Goal: Information Seeking & Learning: Learn about a topic

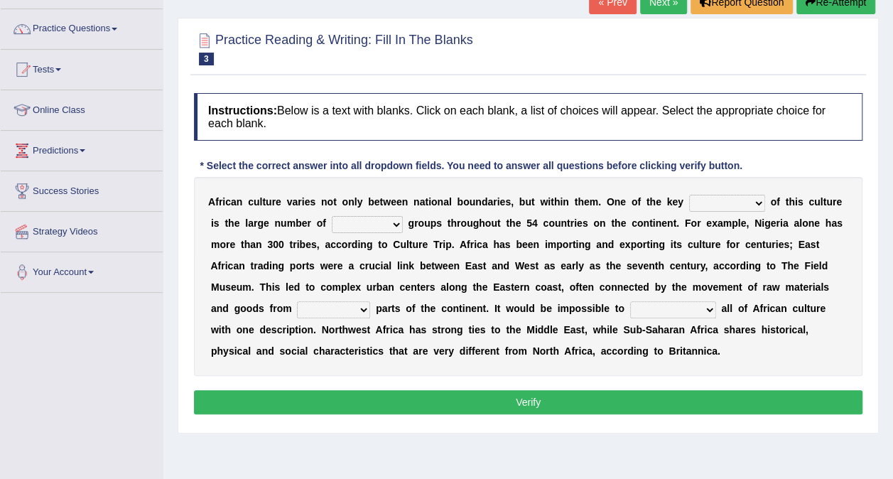
click at [720, 202] on select "conjectures features issues doubts" at bounding box center [727, 203] width 76 height 17
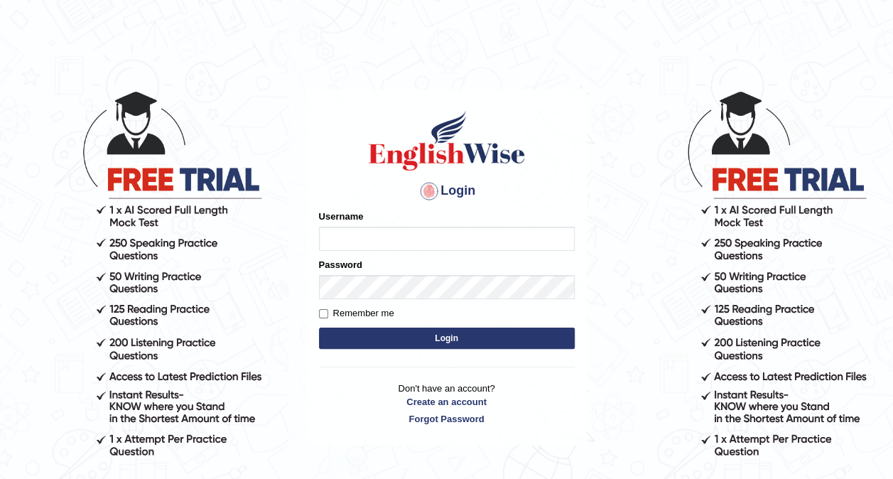
type input "hardeep46"
click at [382, 342] on button "Login" at bounding box center [447, 337] width 256 height 21
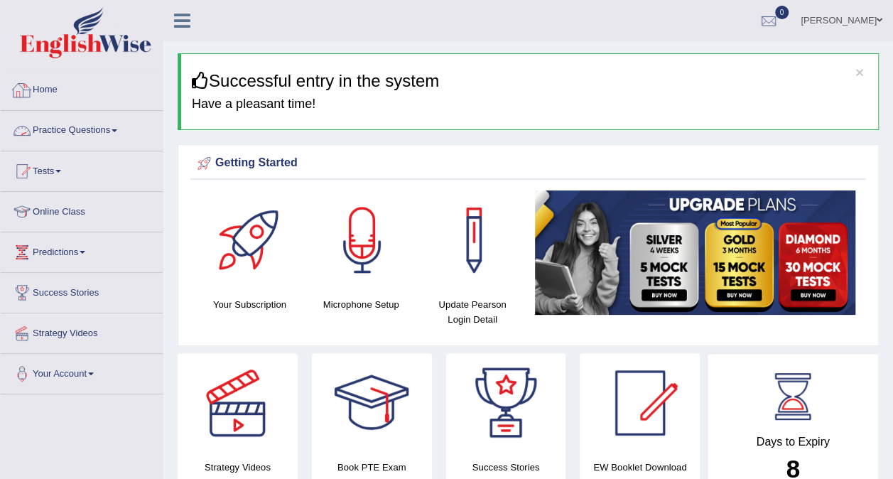
click at [104, 128] on link "Practice Questions" at bounding box center [82, 129] width 162 height 36
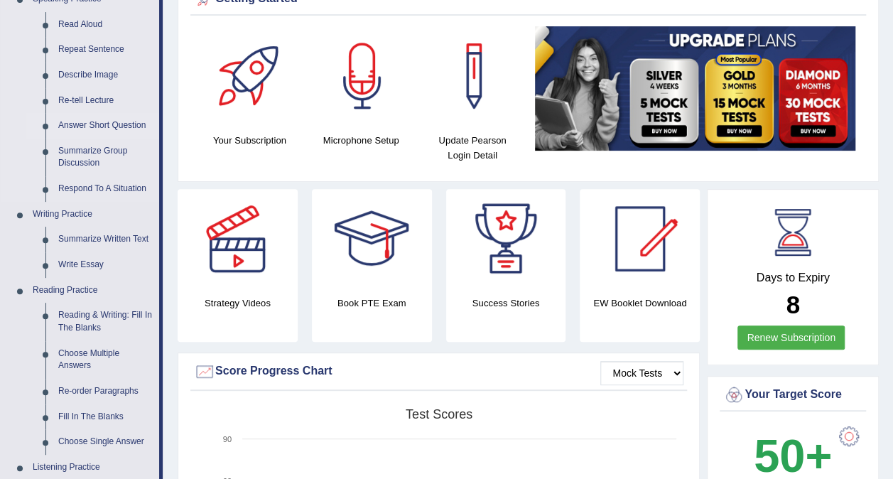
scroll to position [163, 0]
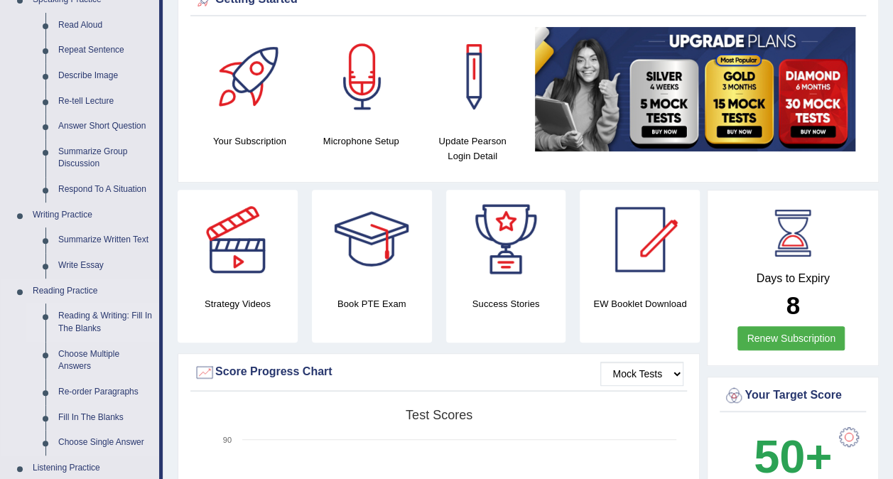
click at [94, 319] on link "Reading & Writing: Fill In The Blanks" at bounding box center [105, 322] width 107 height 38
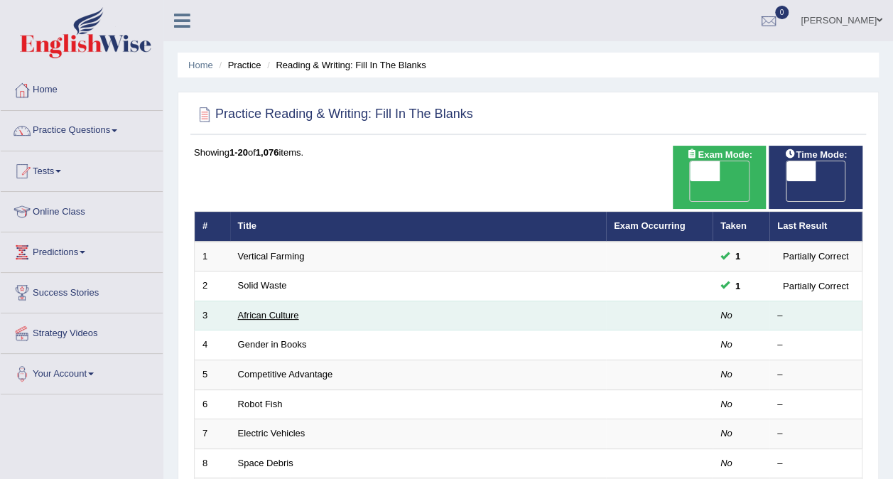
click at [273, 310] on link "African Culture" at bounding box center [268, 315] width 61 height 11
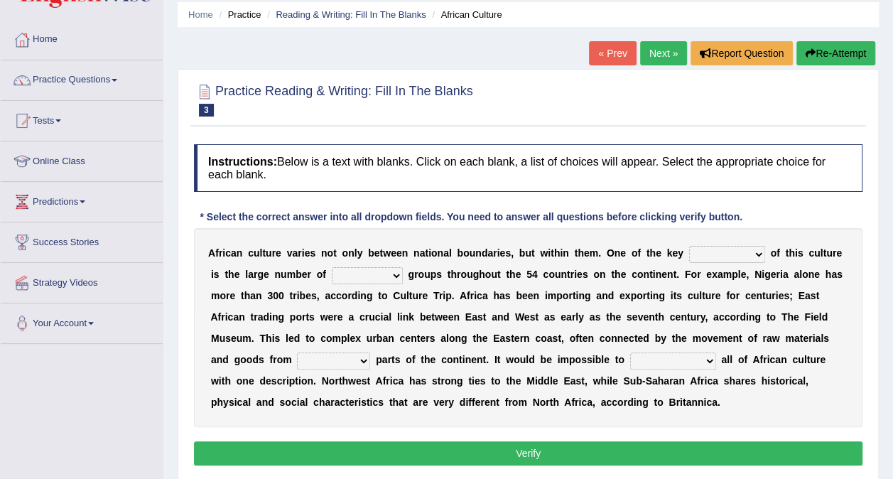
scroll to position [52, 0]
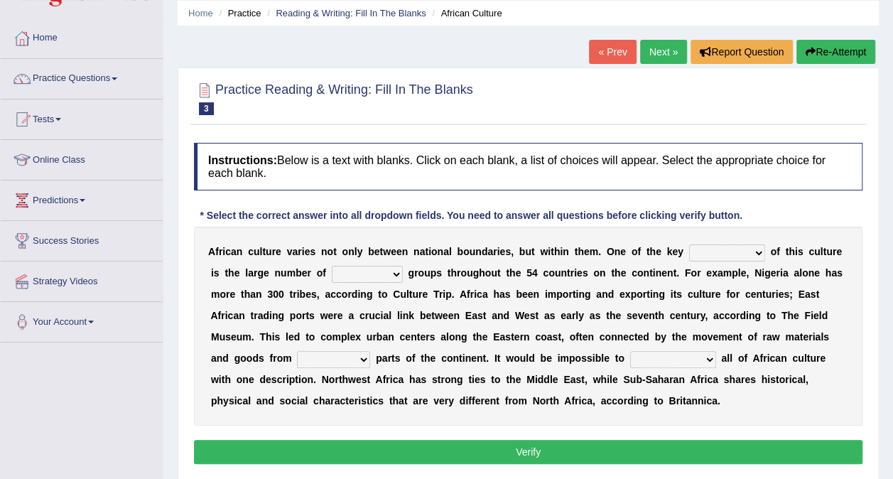
click at [722, 255] on select "conjectures features issues doubts" at bounding box center [727, 252] width 76 height 17
select select "features"
click at [689, 244] on select "conjectures features issues doubts" at bounding box center [727, 252] width 76 height 17
click at [354, 272] on select "ethic ethnic eugenic epic" at bounding box center [367, 274] width 71 height 17
select select "ethnic"
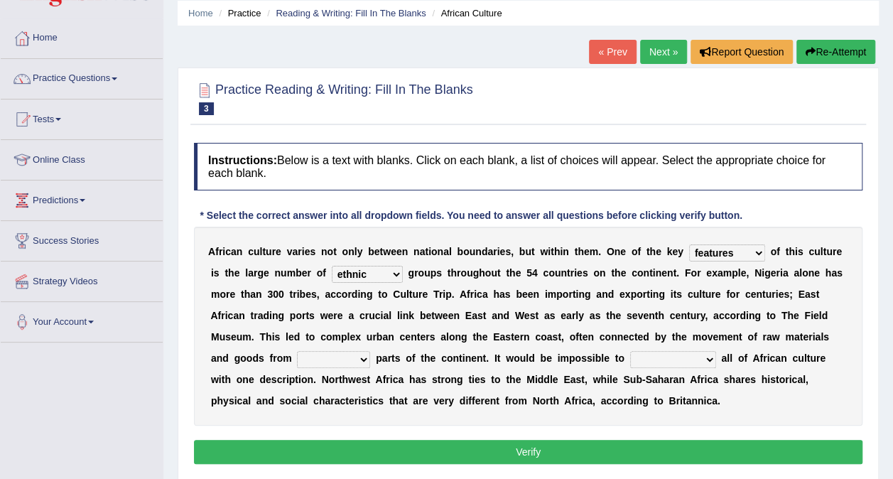
click at [332, 266] on select "ethic ethnic eugenic epic" at bounding box center [367, 274] width 71 height 17
click at [370, 351] on select "forelocked interlocked unlocked landlocked" at bounding box center [333, 359] width 73 height 17
select select "landlocked"
click at [370, 351] on select "forelocked interlocked unlocked landlocked" at bounding box center [333, 359] width 73 height 17
click at [630, 356] on select "characterize conceptualize symbolize synthesize" at bounding box center [673, 359] width 86 height 17
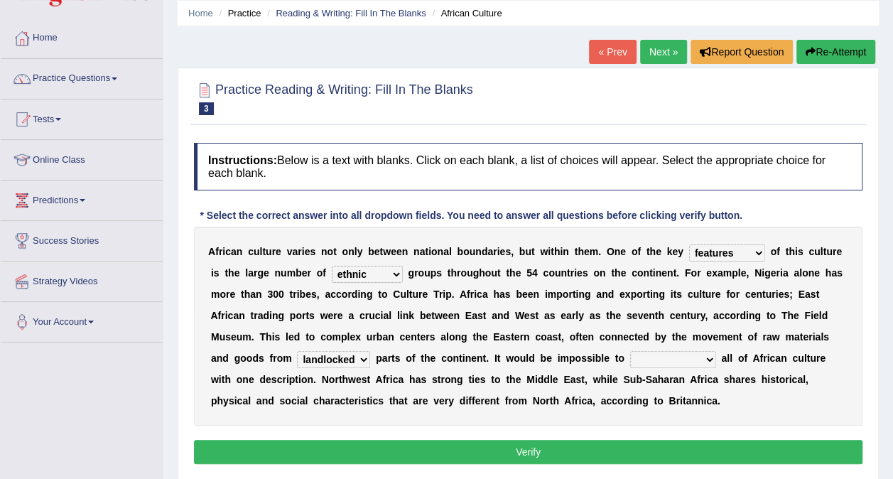
select select "symbolize"
click at [630, 351] on select "characterize conceptualize symbolize synthesize" at bounding box center [673, 359] width 86 height 17
click at [488, 455] on button "Verify" at bounding box center [528, 452] width 668 height 24
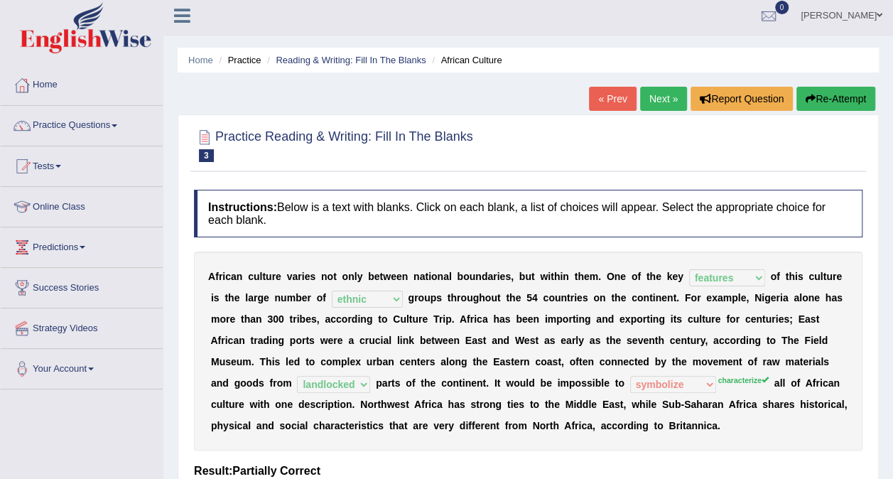
scroll to position [0, 0]
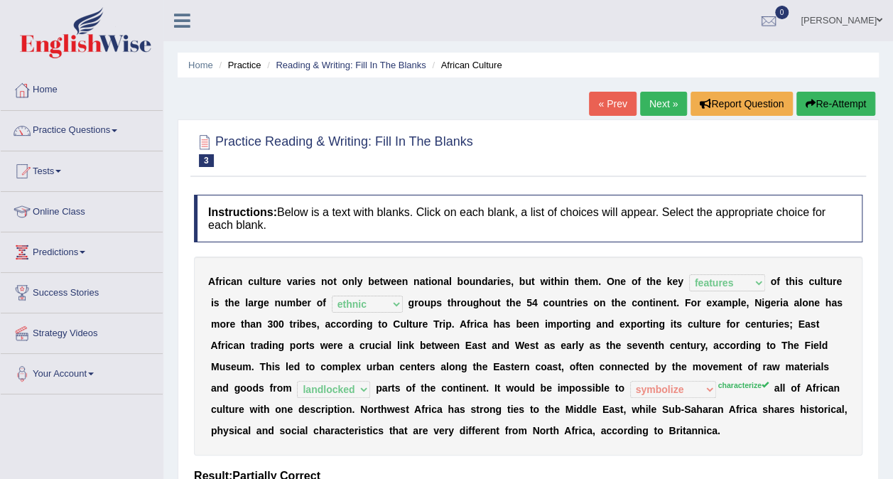
click at [659, 95] on link "Next »" at bounding box center [663, 104] width 47 height 24
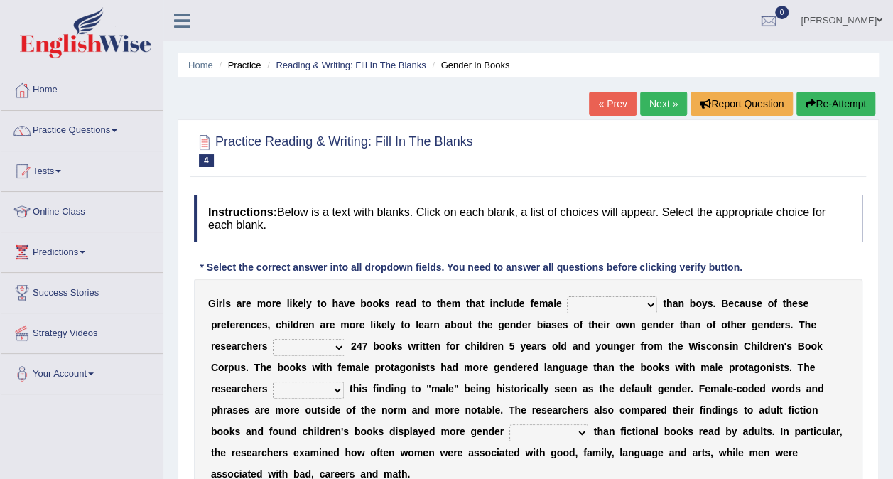
click at [619, 300] on select "protagonists cosmogonists agonists expressionists" at bounding box center [612, 304] width 90 height 17
click at [659, 369] on b "k" at bounding box center [662, 367] width 6 height 11
click at [619, 303] on select "protagonists cosmogonists agonists expressionists" at bounding box center [612, 304] width 90 height 17
select select "expressionists"
click at [567, 296] on select "protagonists cosmogonists agonists expressionists" at bounding box center [612, 304] width 90 height 17
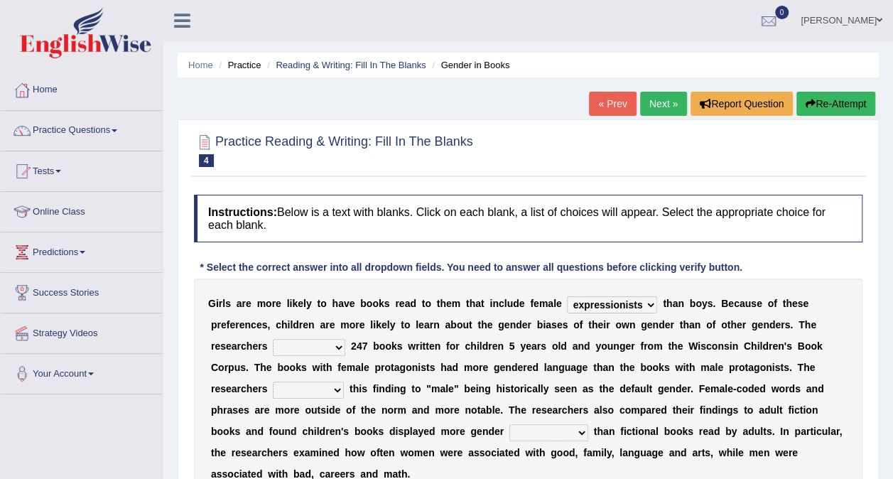
click at [273, 345] on select "hydrolyzed paralyzed catalyzed analyzed" at bounding box center [309, 347] width 72 height 17
select select "analyzed"
click at [273, 339] on select "hydrolyzed paralyzed catalyzed analyzed" at bounding box center [309, 347] width 72 height 17
click at [621, 303] on select "protagonists cosmogonists agonists expressionists" at bounding box center [612, 304] width 90 height 17
select select "protagonists"
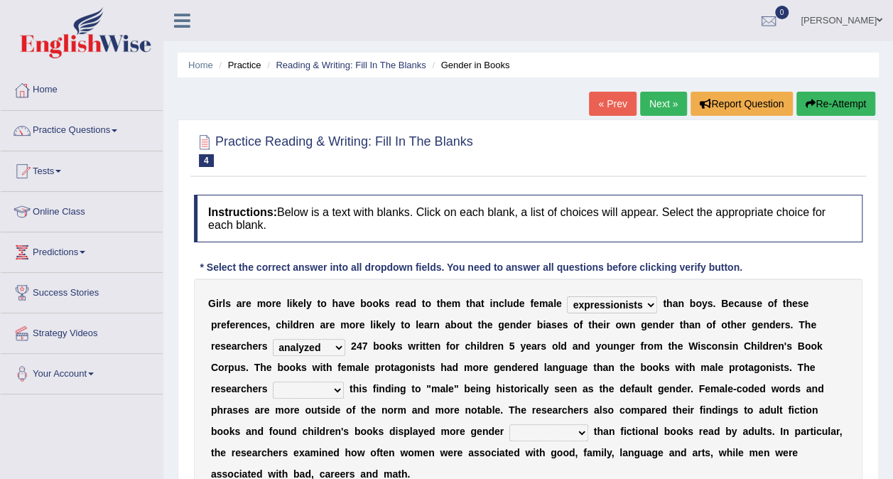
click at [567, 296] on select "protagonists cosmogonists agonists expressionists" at bounding box center [612, 304] width 90 height 17
click at [344, 381] on select "contribute tribute distribute attribute" at bounding box center [308, 389] width 71 height 17
select select "contribute"
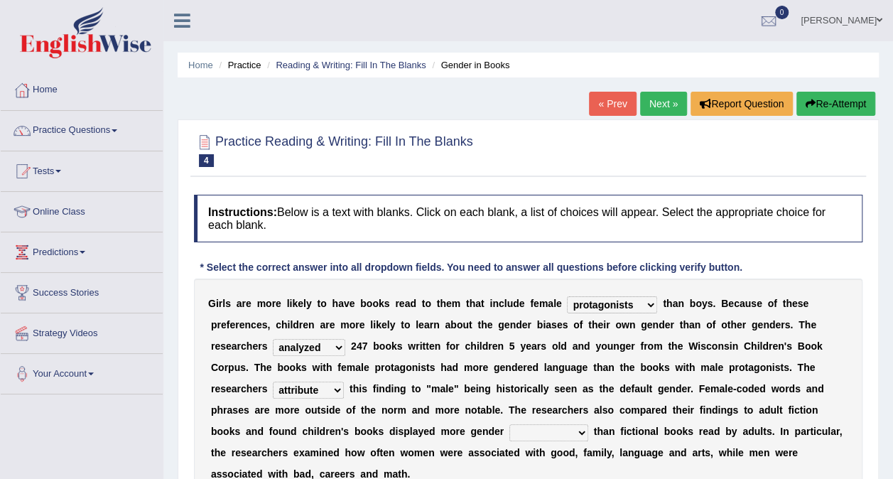
click at [344, 381] on select "contribute tribute distribute attribute" at bounding box center [308, 389] width 71 height 17
click at [509, 426] on select "stereotypes teletypes prototypes electrotypes" at bounding box center [548, 432] width 79 height 17
click at [509, 424] on select "stereotypes teletypes prototypes electrotypes" at bounding box center [548, 432] width 79 height 17
click at [509, 428] on select "stereotypes teletypes prototypes electrotypes" at bounding box center [548, 432] width 79 height 17
click at [509, 424] on select "stereotypes teletypes prototypes electrotypes" at bounding box center [548, 432] width 79 height 17
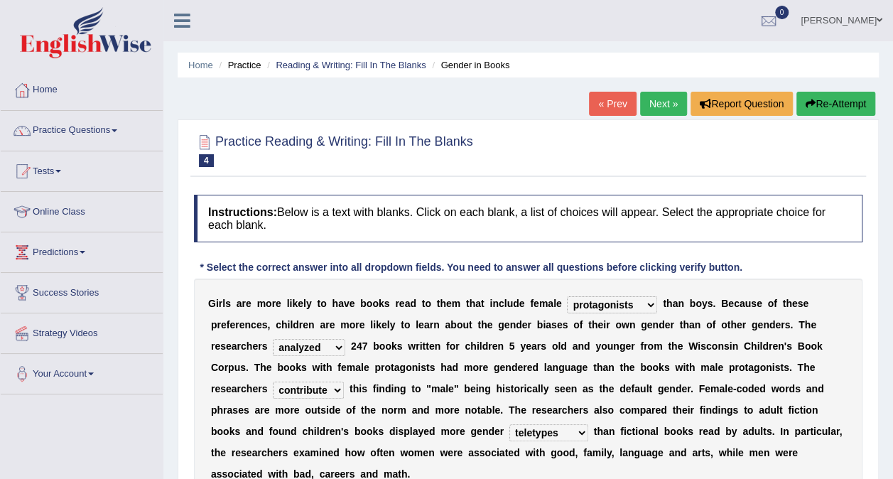
click at [509, 435] on select "stereotypes teletypes prototypes electrotypes" at bounding box center [548, 432] width 79 height 17
select select "stereotypes"
click at [509, 424] on select "stereotypes teletypes prototypes electrotypes" at bounding box center [548, 432] width 79 height 17
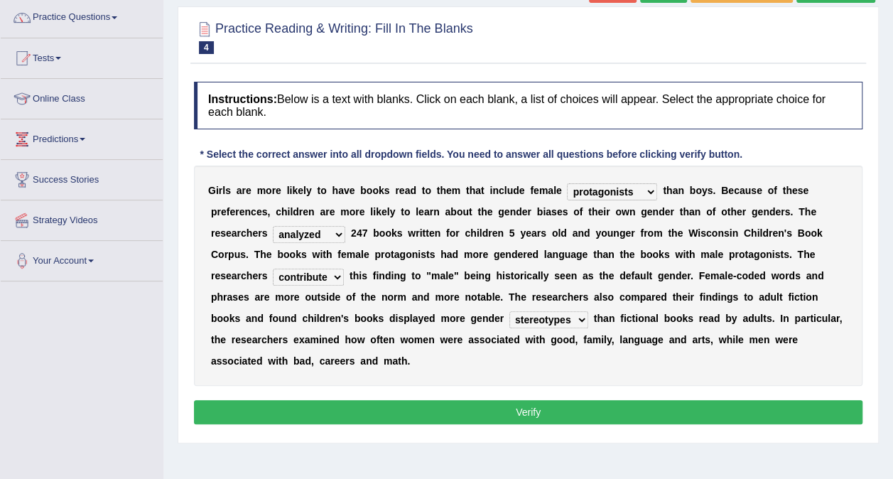
scroll to position [111, 0]
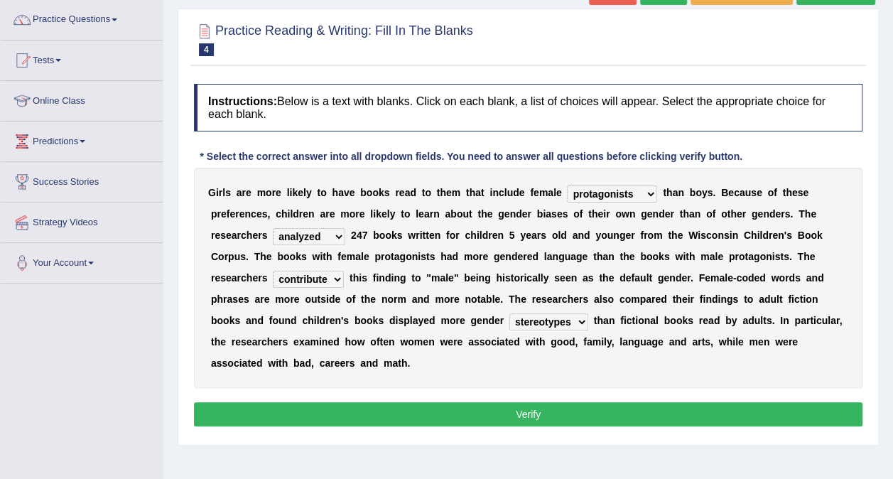
click at [377, 402] on button "Verify" at bounding box center [528, 414] width 668 height 24
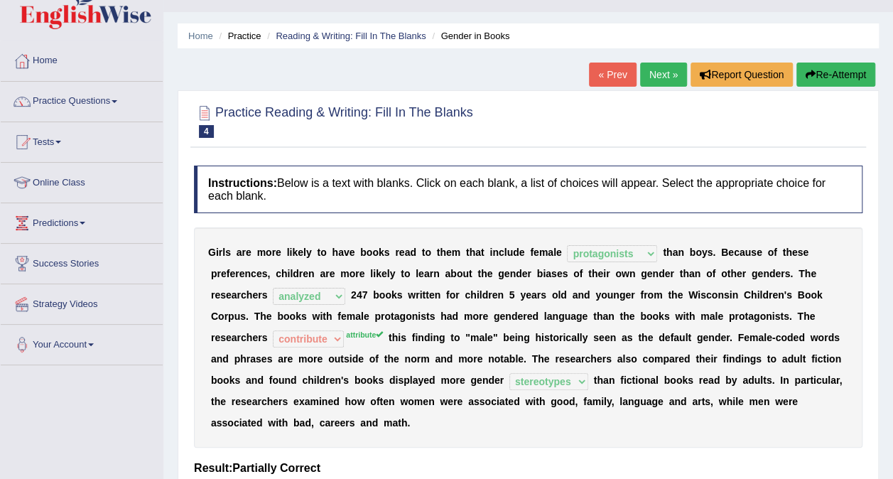
scroll to position [28, 0]
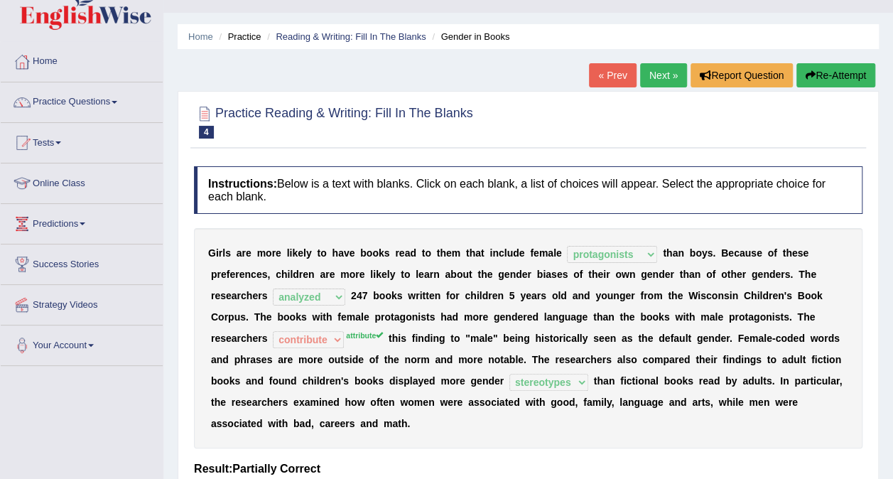
click at [657, 78] on link "Next »" at bounding box center [663, 75] width 47 height 24
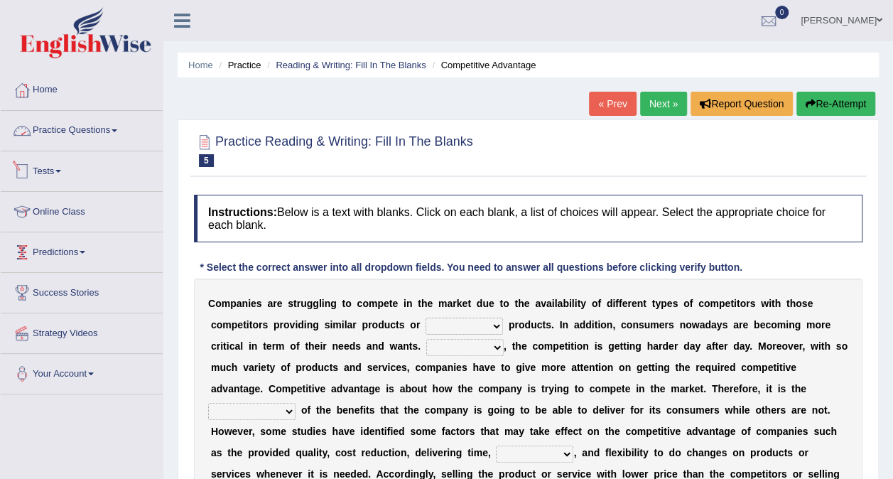
click at [103, 132] on link "Practice Questions" at bounding box center [82, 129] width 162 height 36
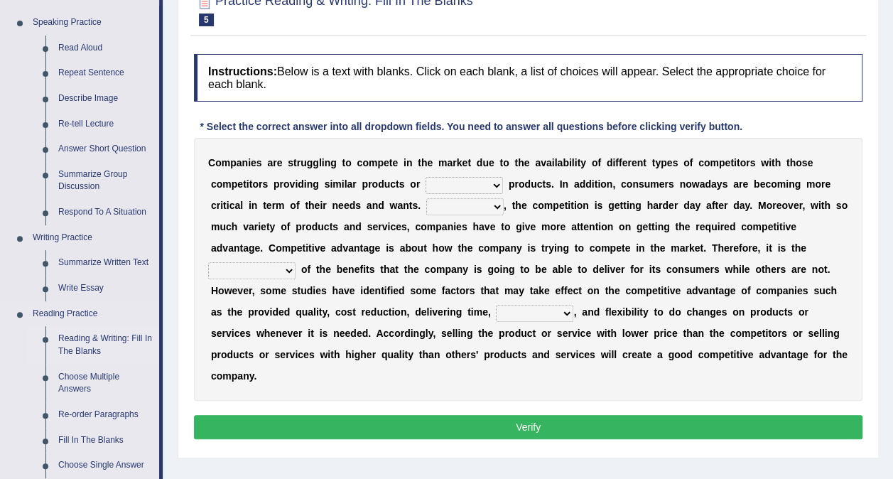
scroll to position [146, 0]
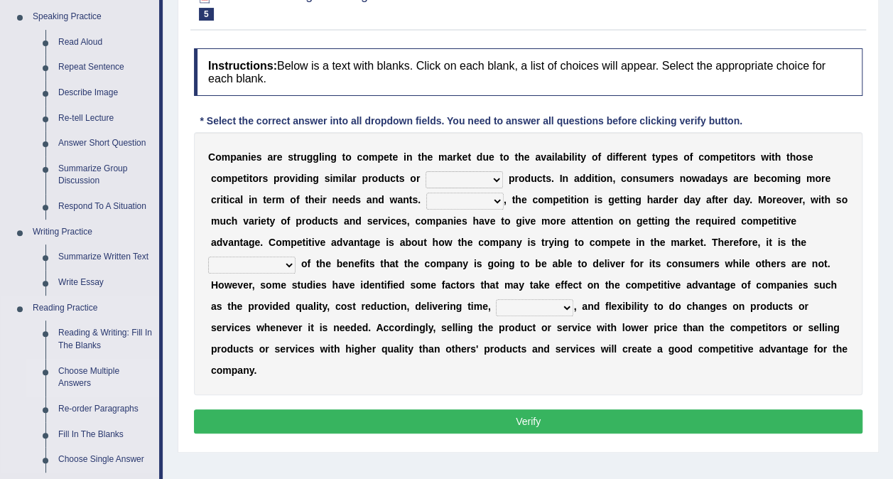
click at [89, 374] on link "Choose Multiple Answers" at bounding box center [105, 378] width 107 height 38
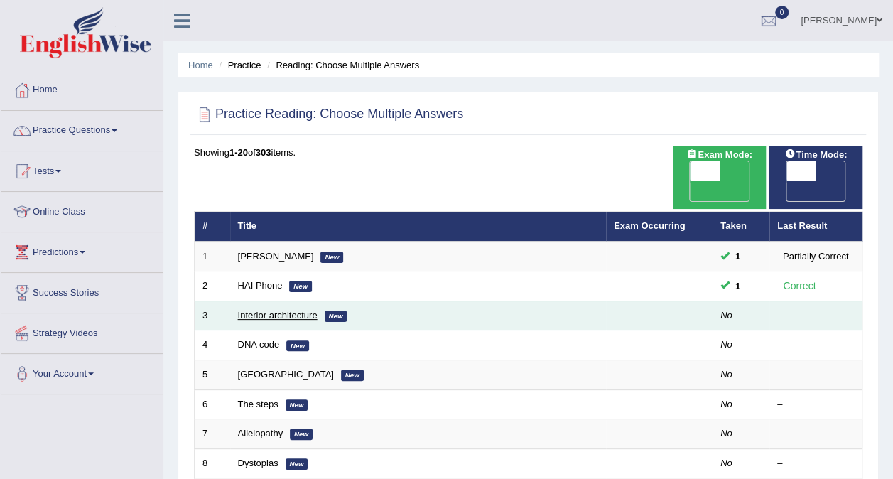
click at [254, 310] on link "Interior architecture" at bounding box center [278, 315] width 80 height 11
